Goal: Connect with others: Connect with others

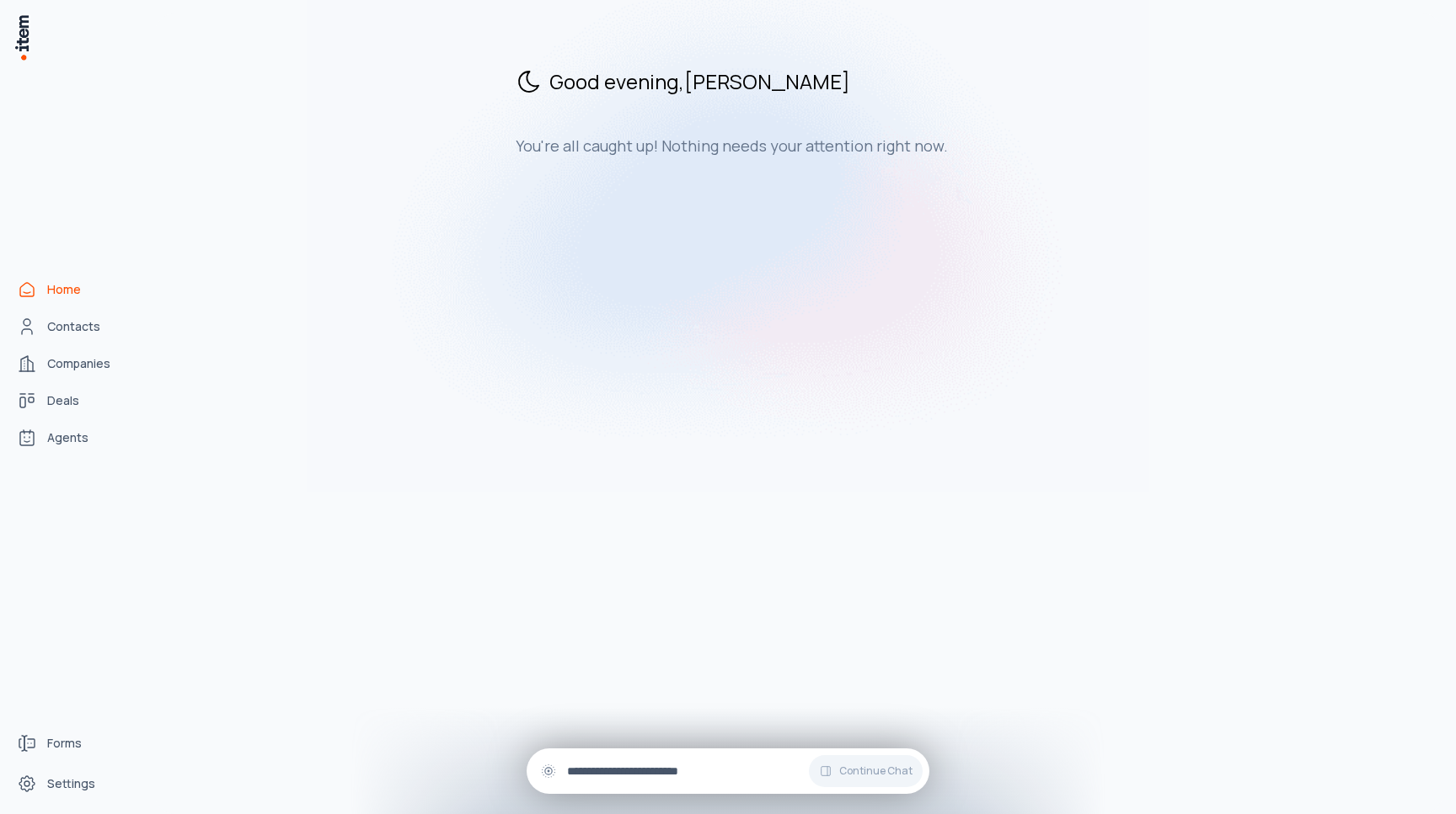
click at [652, 757] on div "Continue Chat" at bounding box center [727, 772] width 402 height 46
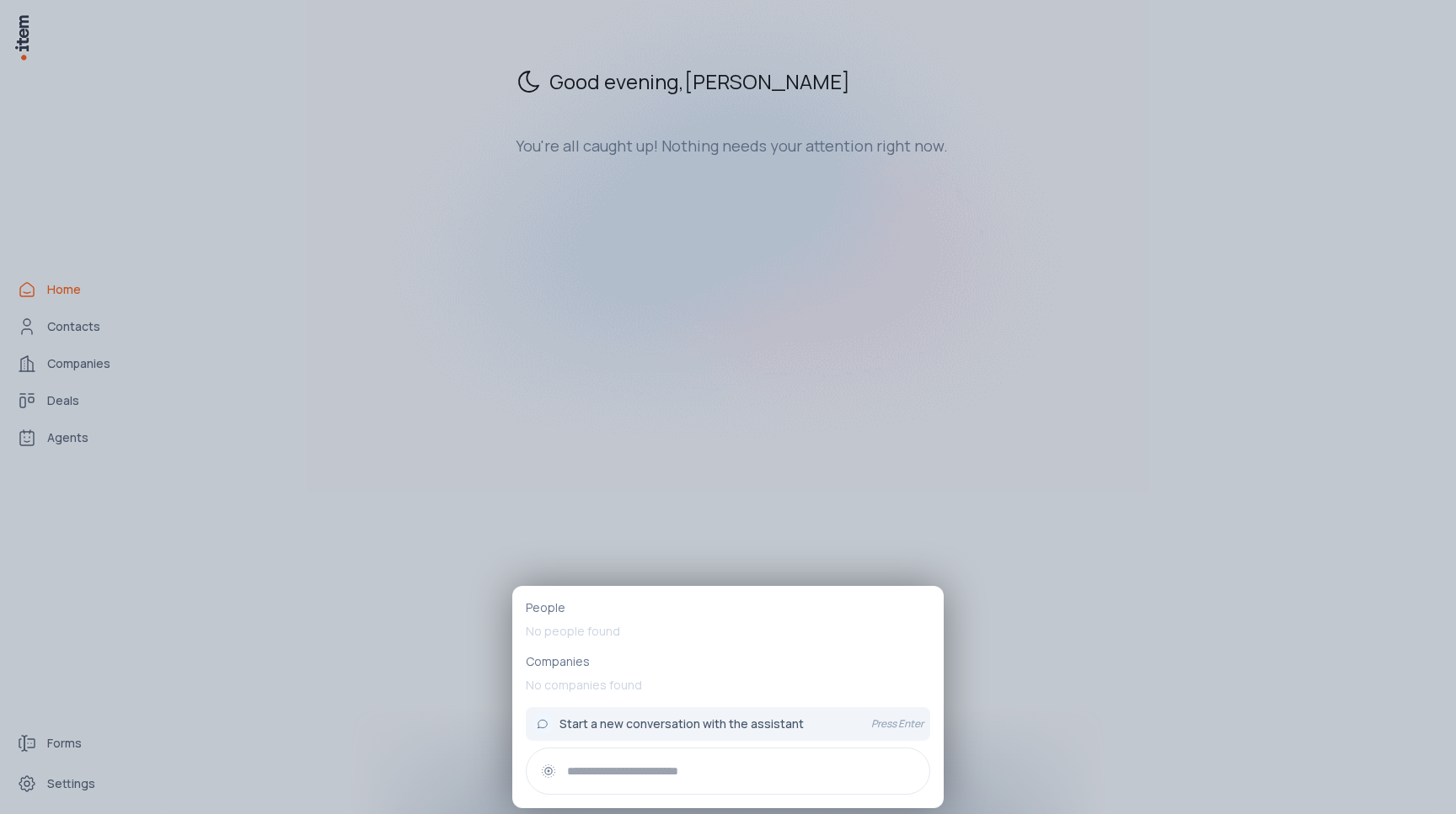
click at [743, 518] on div at bounding box center [728, 407] width 1456 height 814
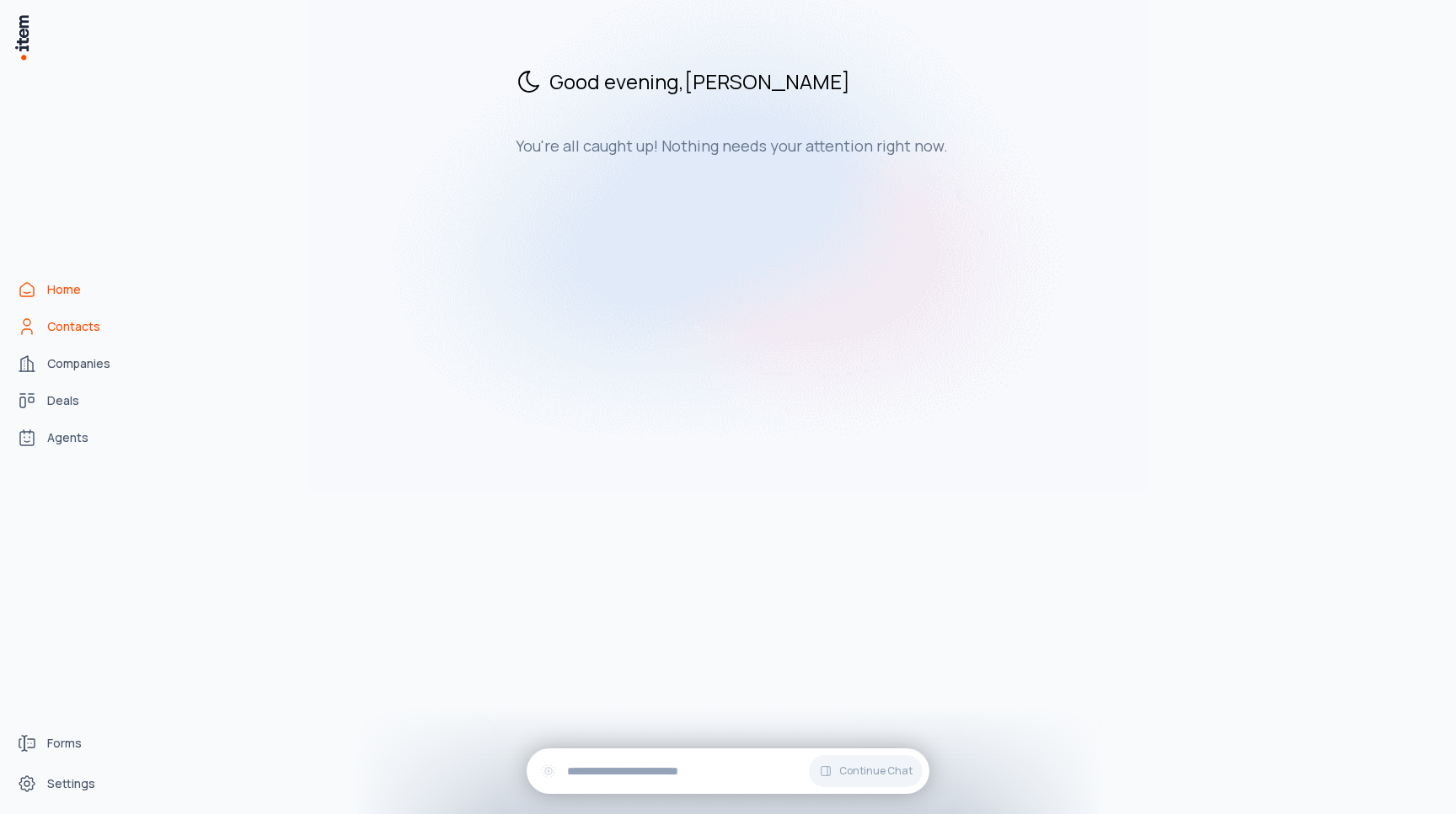
click at [81, 326] on span "Contacts" at bounding box center [74, 326] width 53 height 17
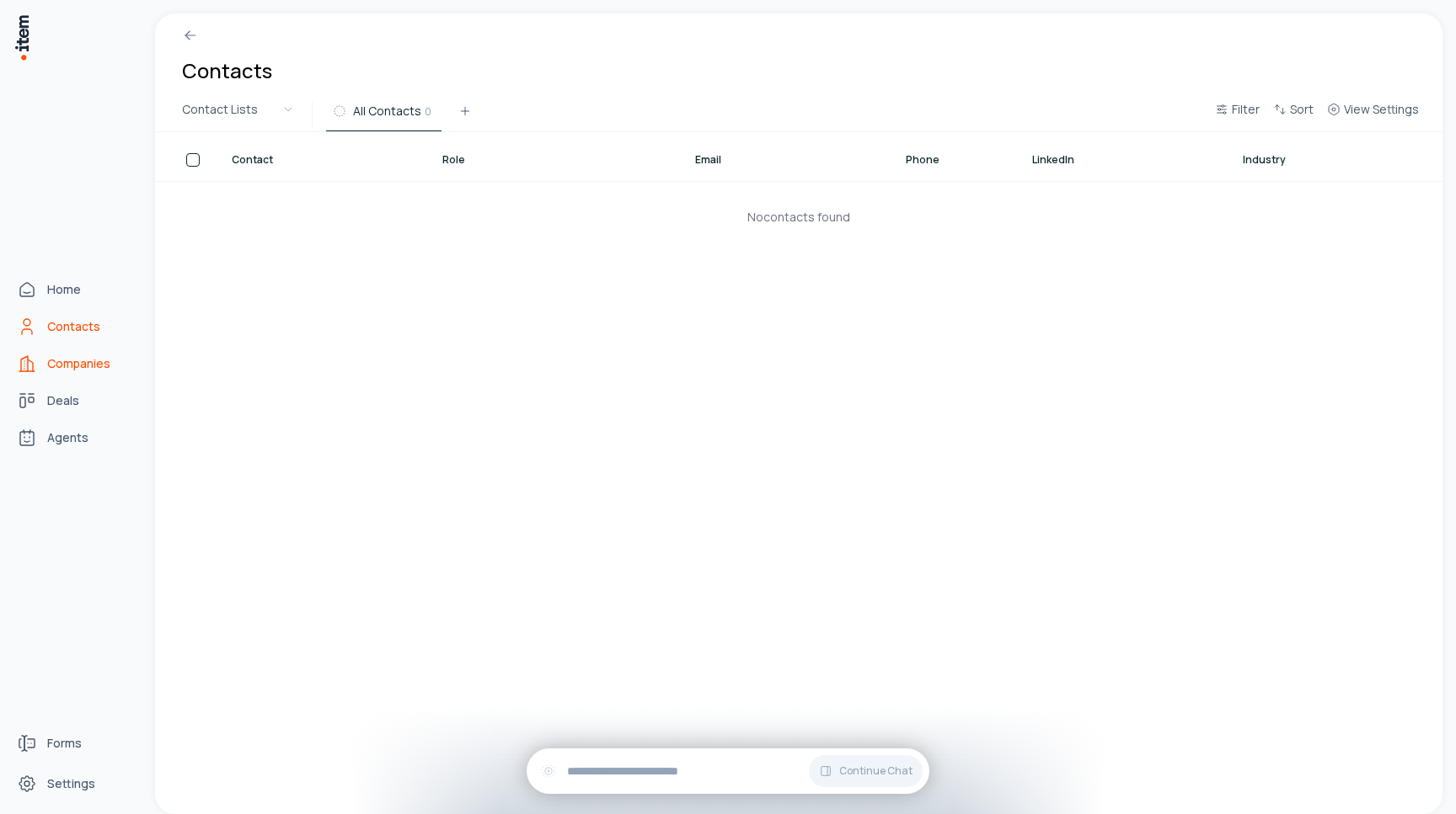
click at [107, 362] on span "Companies" at bounding box center [79, 363] width 63 height 17
click at [44, 292] on link "Home" at bounding box center [73, 290] width 128 height 33
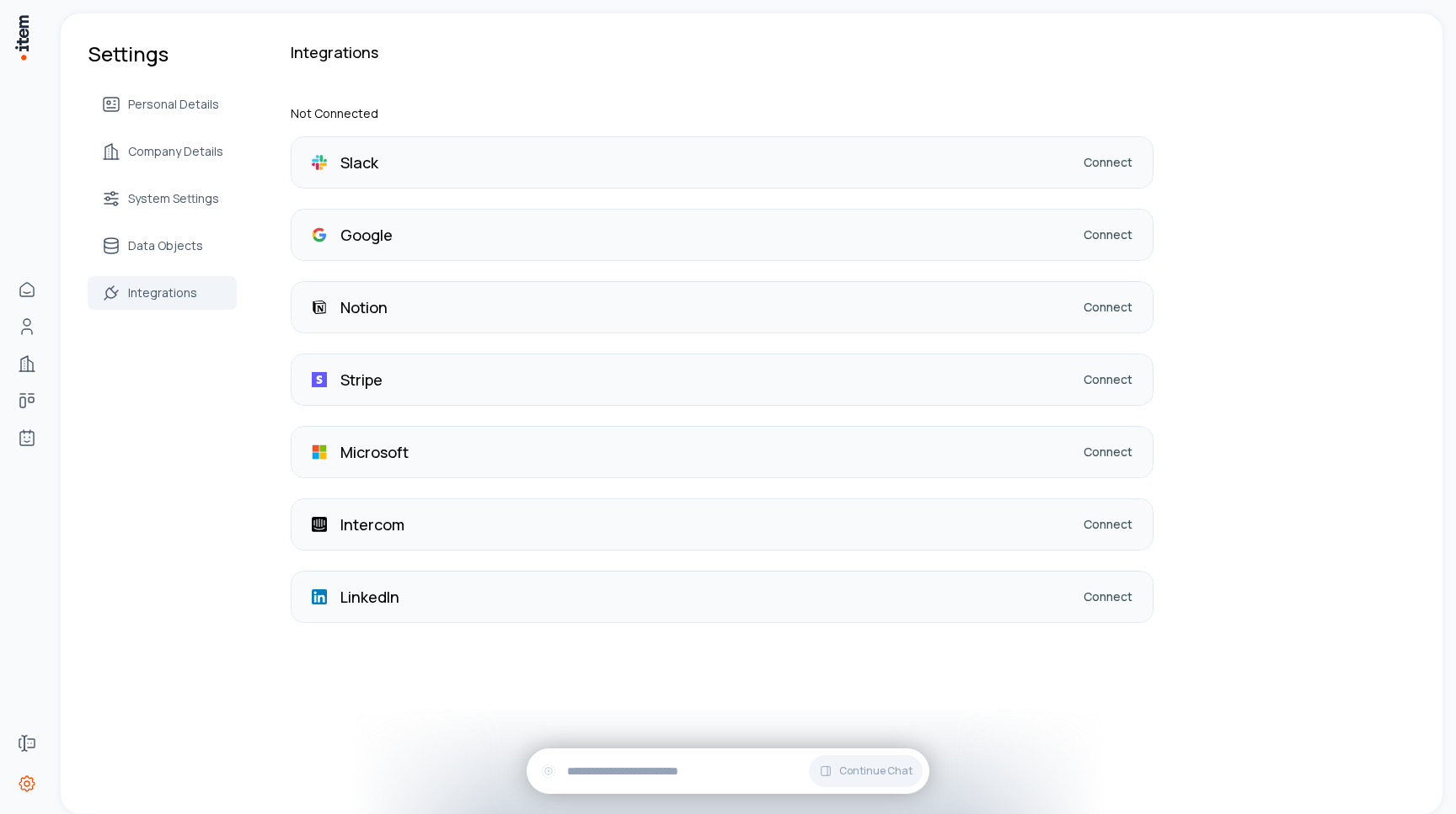
click at [951, 588] on div "LinkedIn Connect" at bounding box center [722, 597] width 861 height 50
click at [1104, 590] on link "Connect" at bounding box center [1108, 597] width 49 height 17
click at [727, 672] on div "Settings Personal Details Company Details System Settings Data Objects Integrat…" at bounding box center [751, 358] width 1381 height 691
click at [1103, 593] on link "Connect" at bounding box center [1108, 597] width 49 height 17
